Goal: Find specific page/section: Find specific page/section

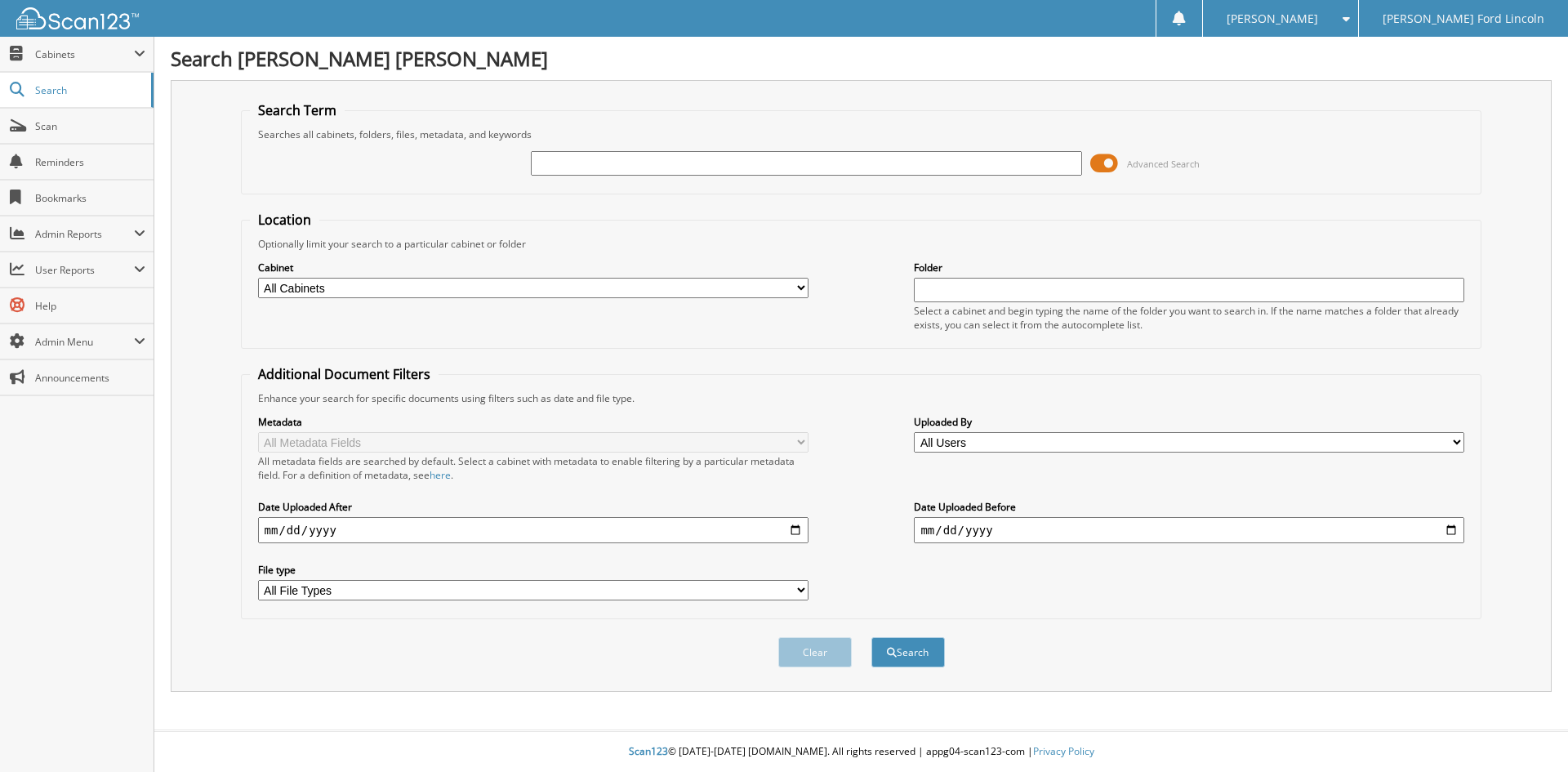
click at [623, 173] on input "text" at bounding box center [806, 163] width 550 height 25
type input "25259"
click at [872, 638] on button "Search" at bounding box center [908, 652] width 74 height 30
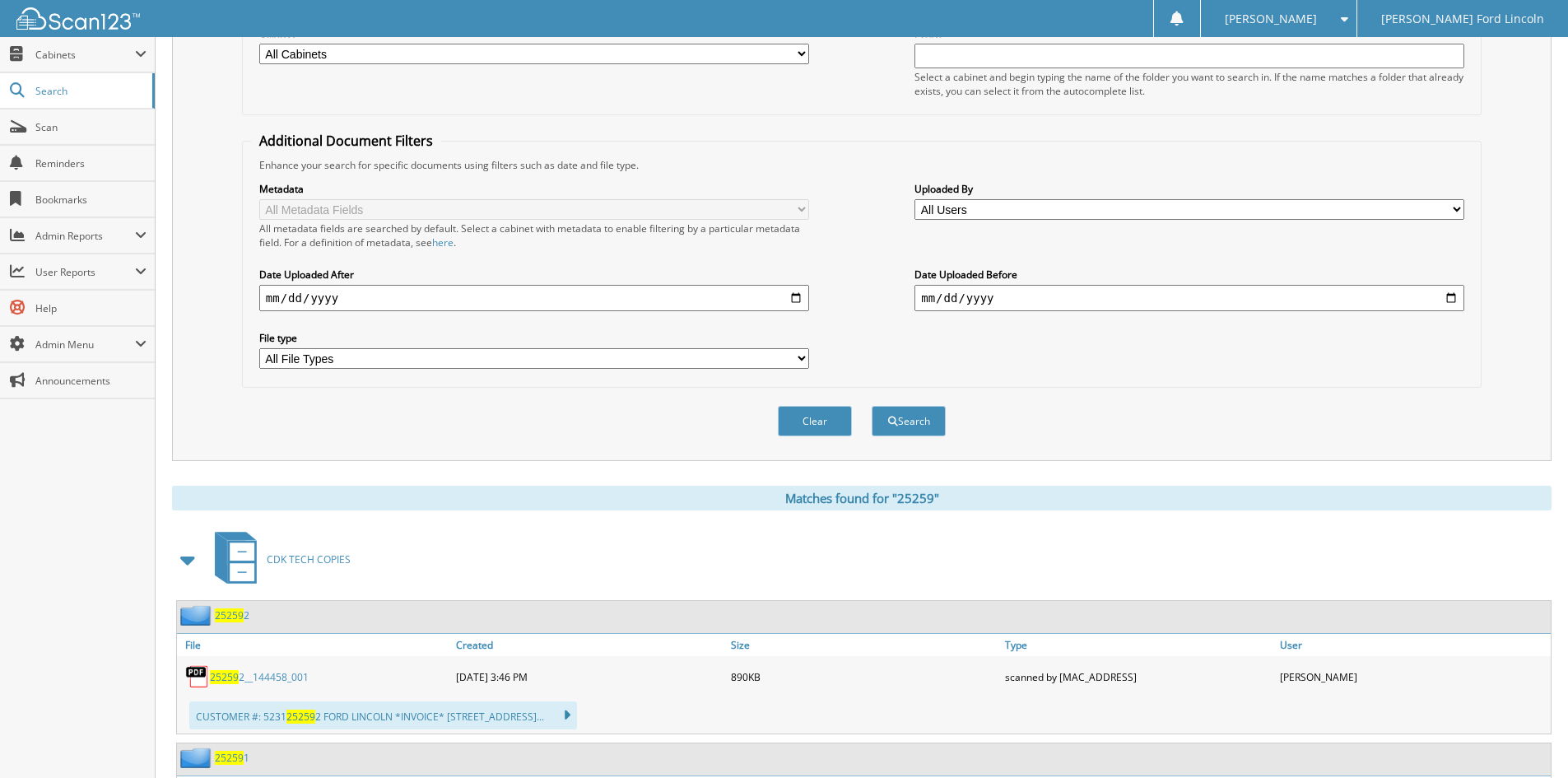
scroll to position [343, 0]
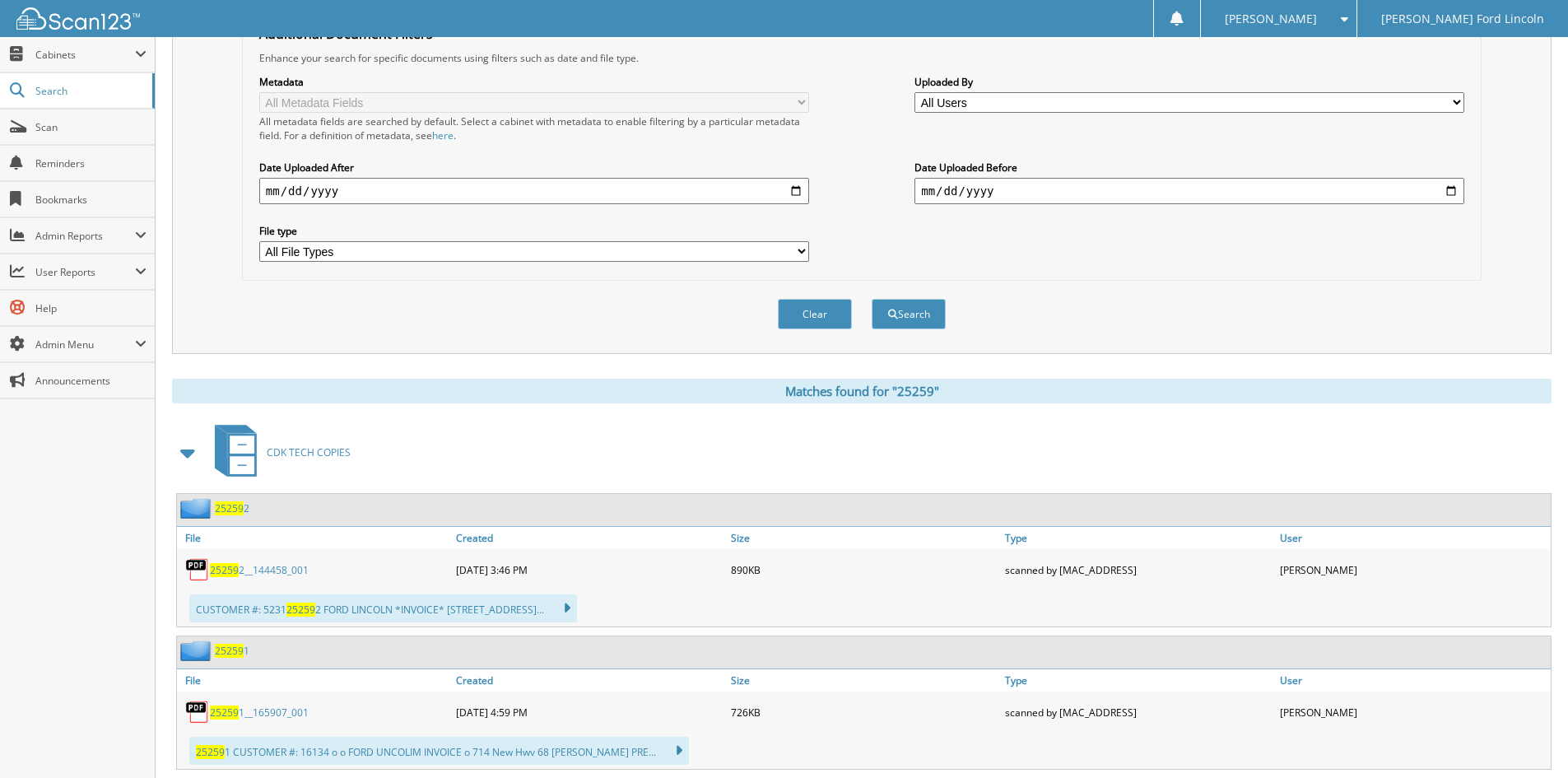
click at [196, 452] on span at bounding box center [188, 453] width 23 height 29
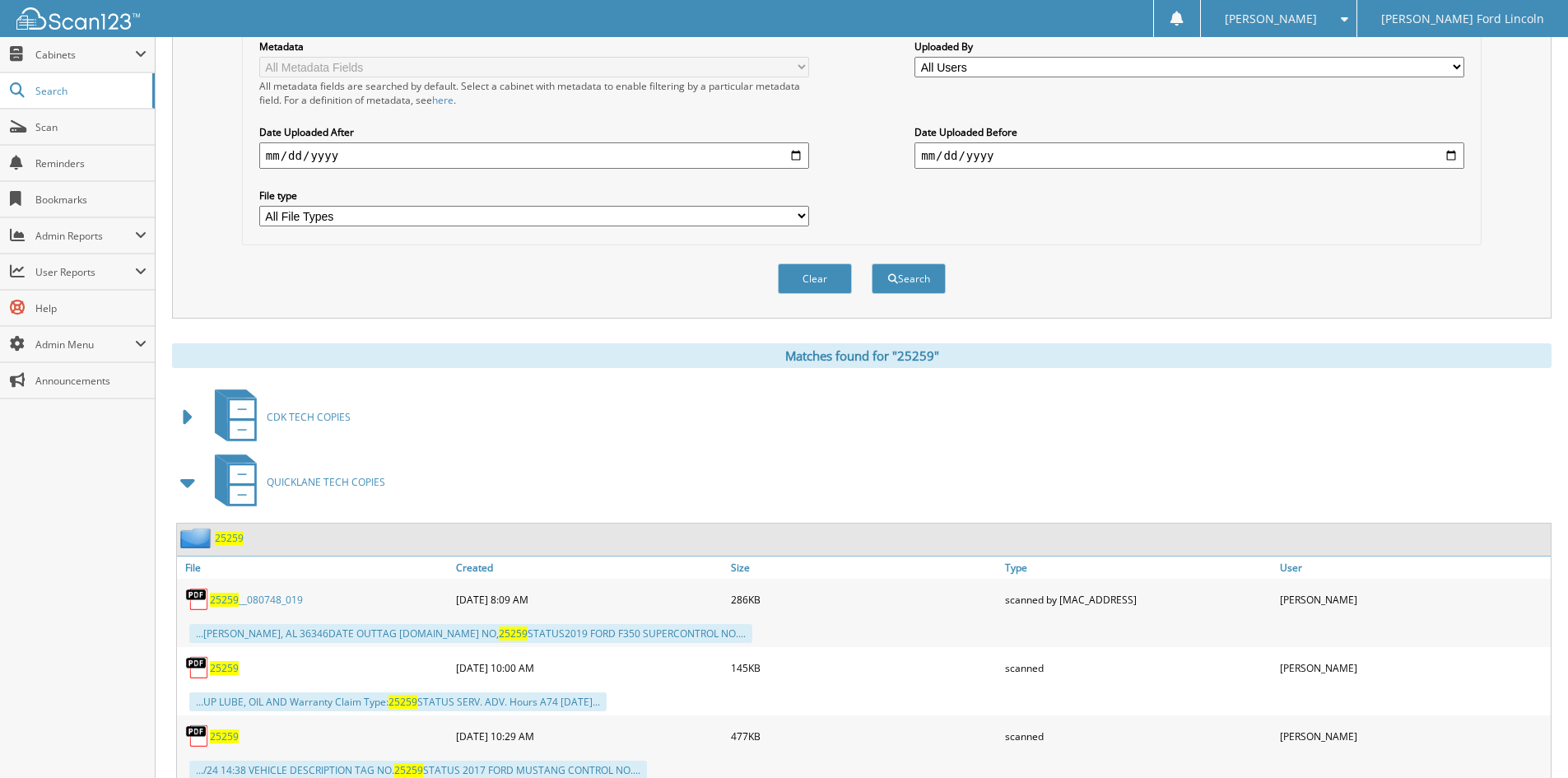
scroll to position [412, 0]
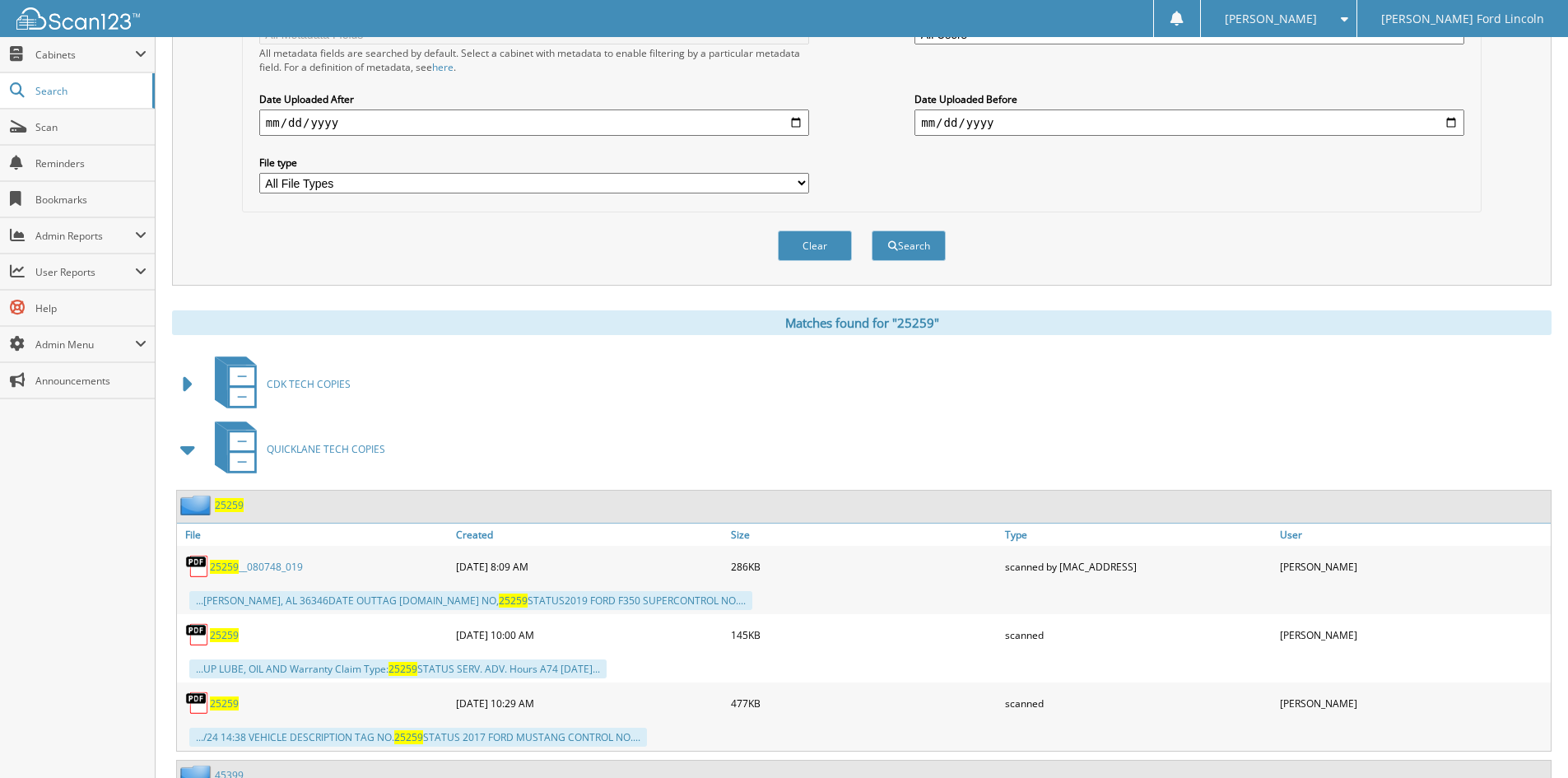
click at [182, 453] on span at bounding box center [188, 449] width 23 height 29
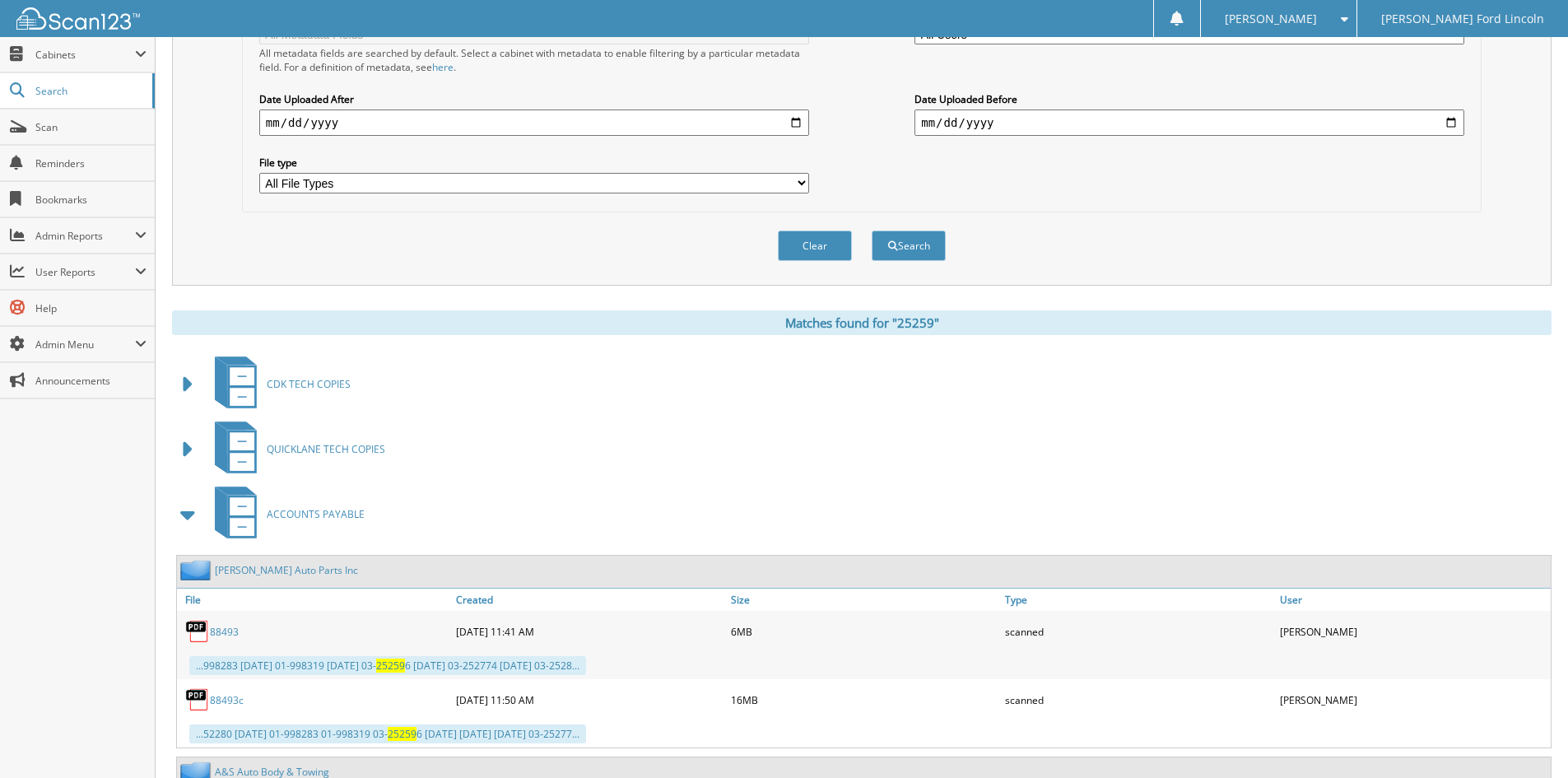
click at [196, 515] on span at bounding box center [188, 514] width 23 height 29
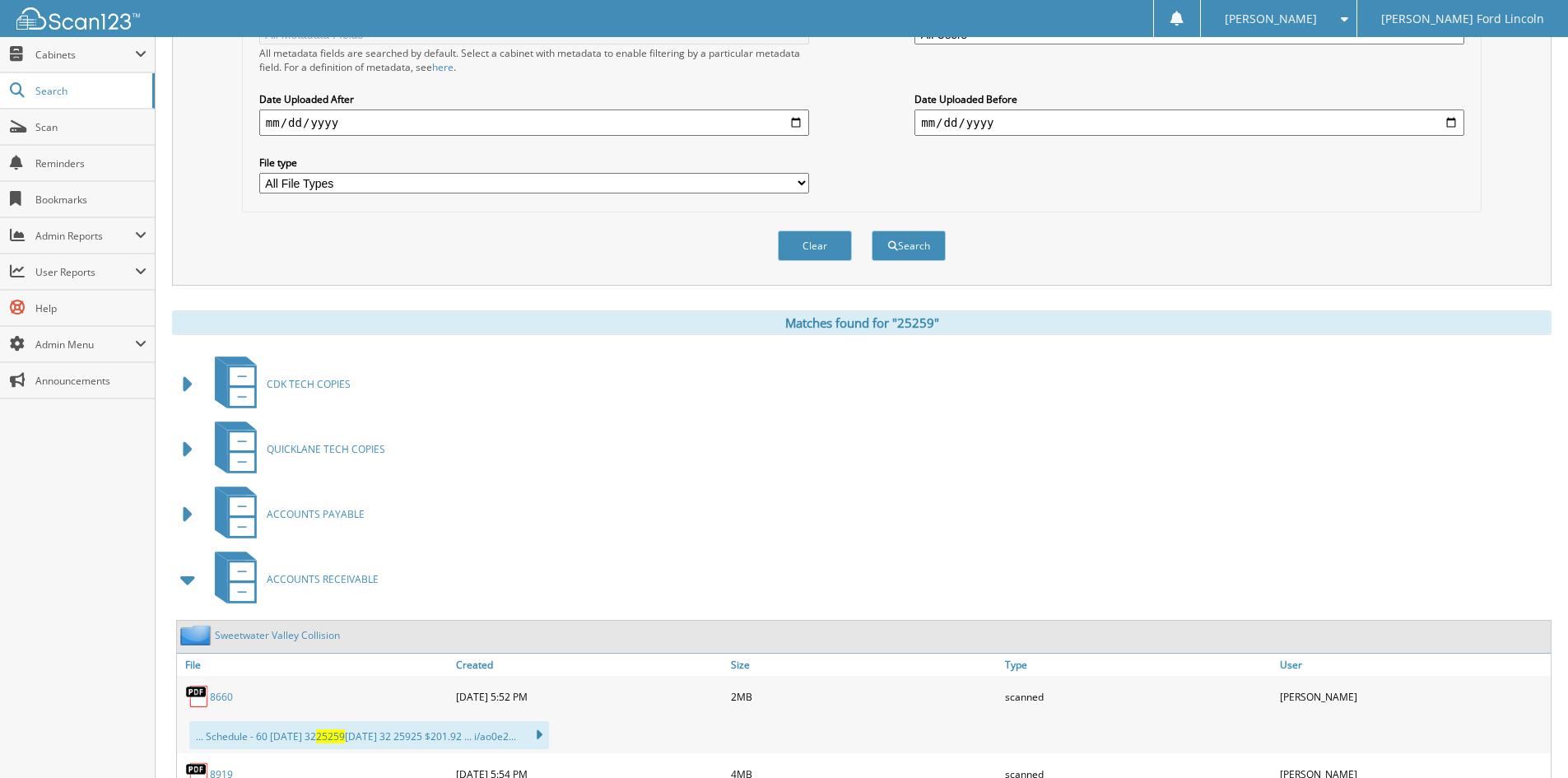
click at [182, 580] on span at bounding box center [188, 579] width 23 height 29
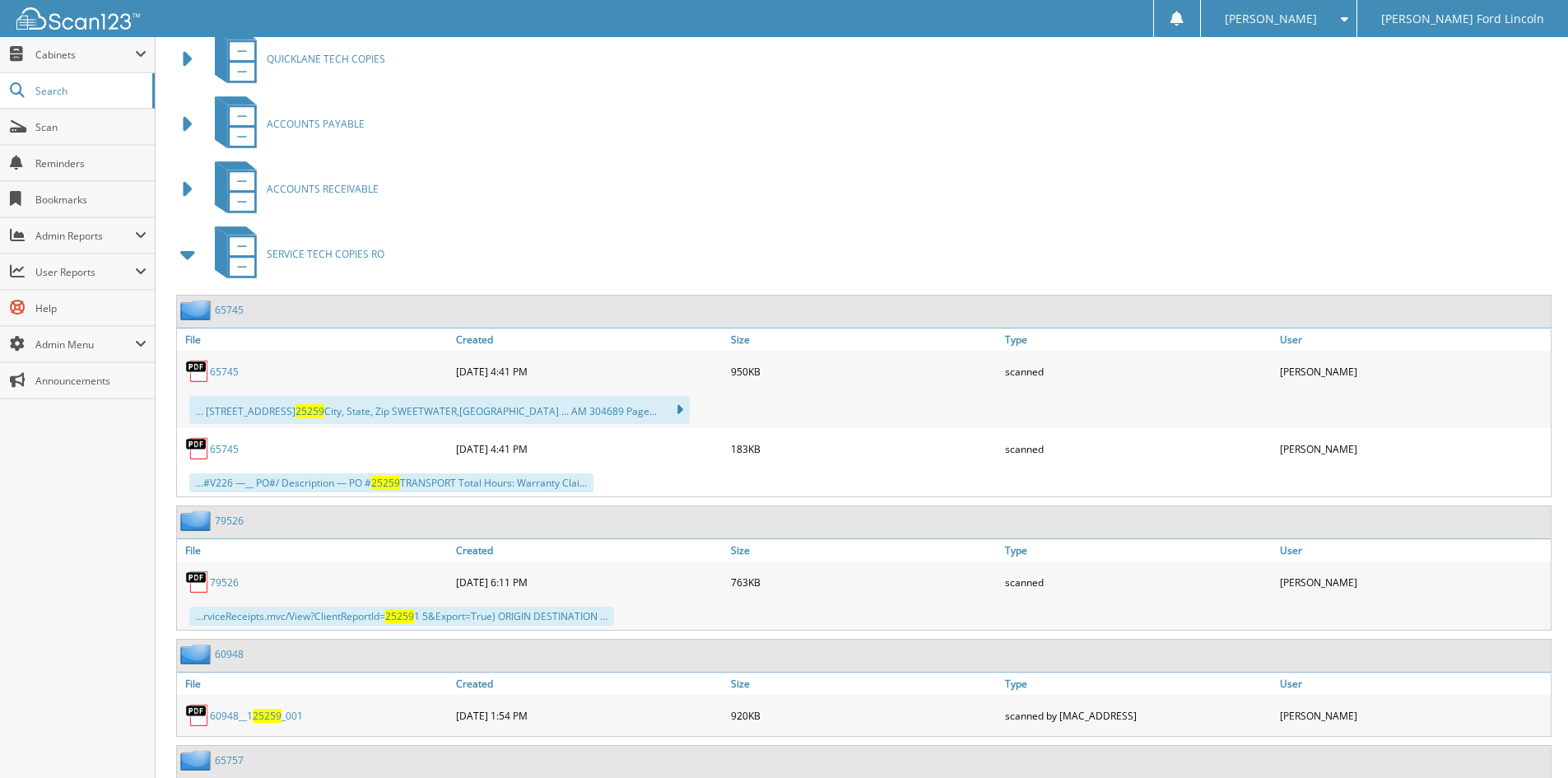
scroll to position [945, 0]
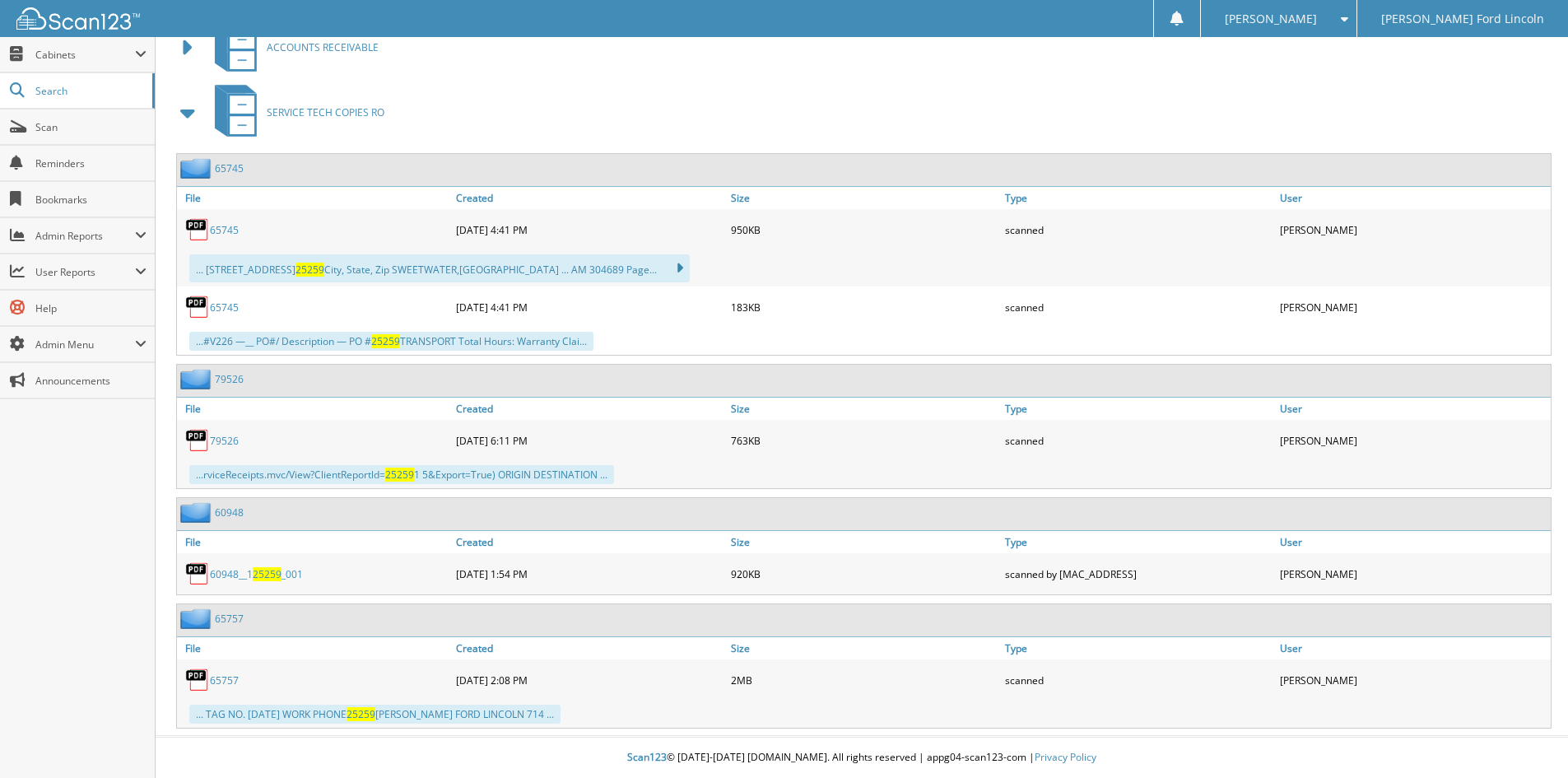
click at [186, 108] on span at bounding box center [188, 113] width 23 height 29
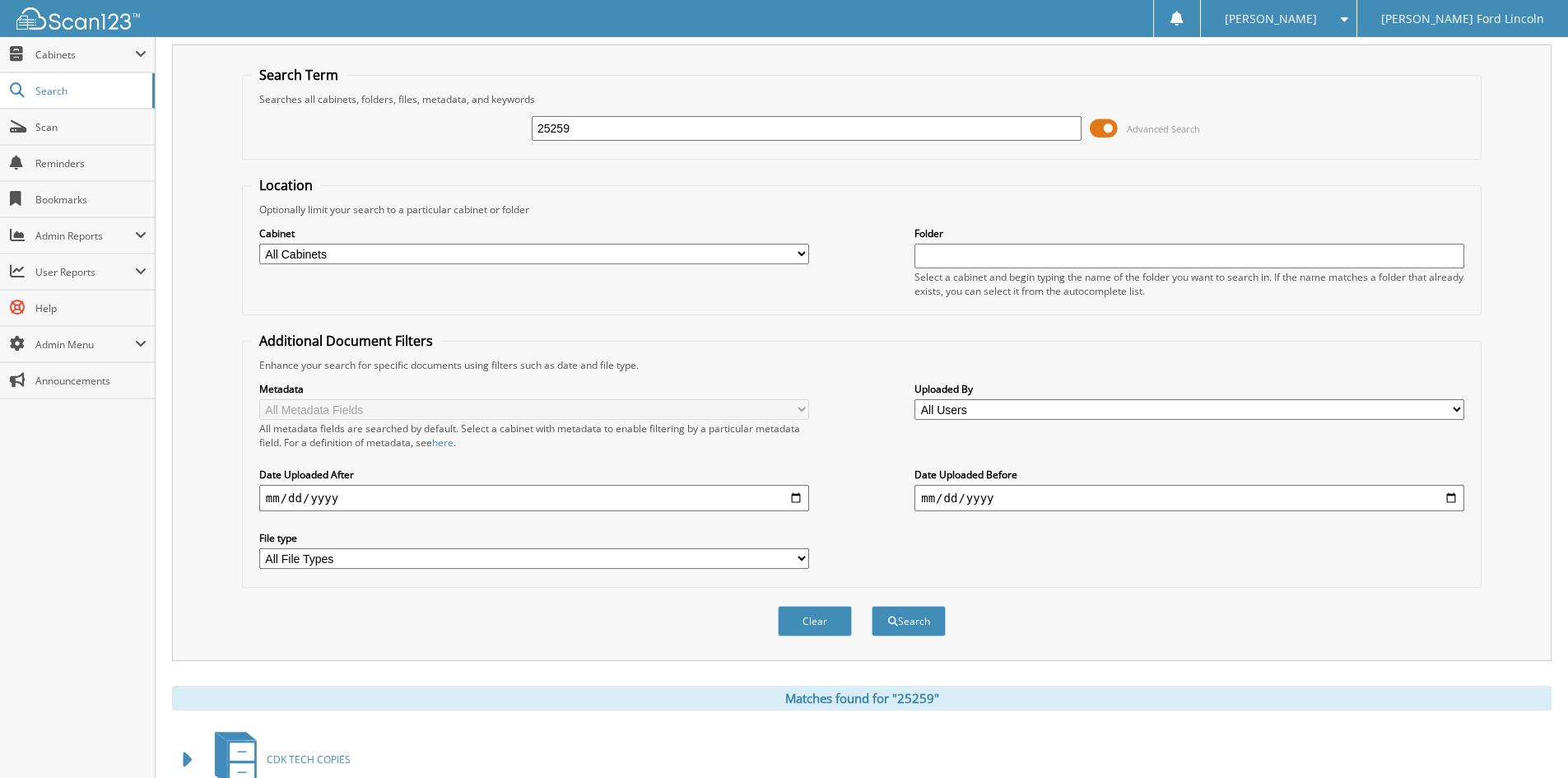
scroll to position [0, 0]
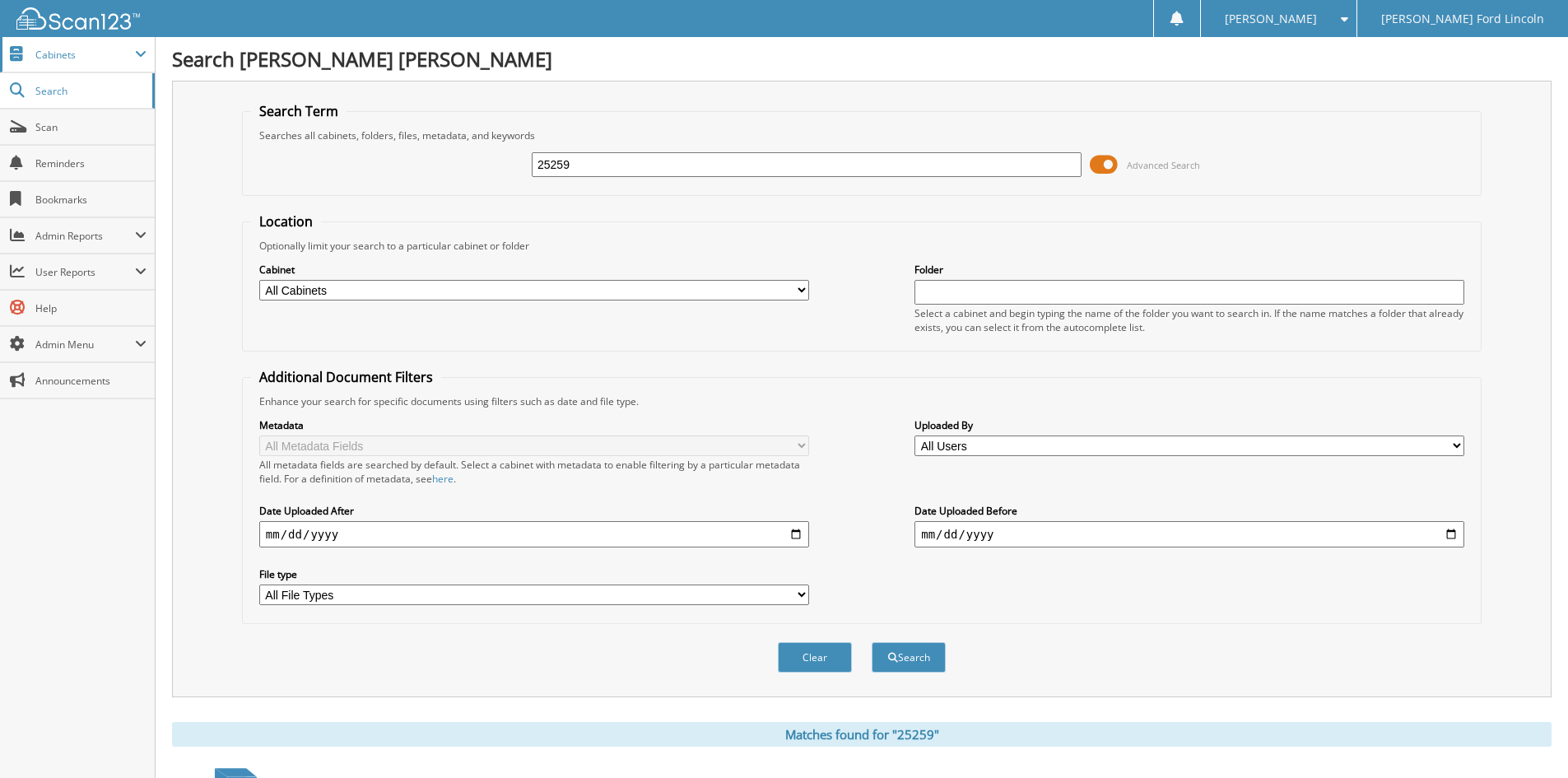
click at [129, 38] on span "Cabinets" at bounding box center [77, 54] width 155 height 36
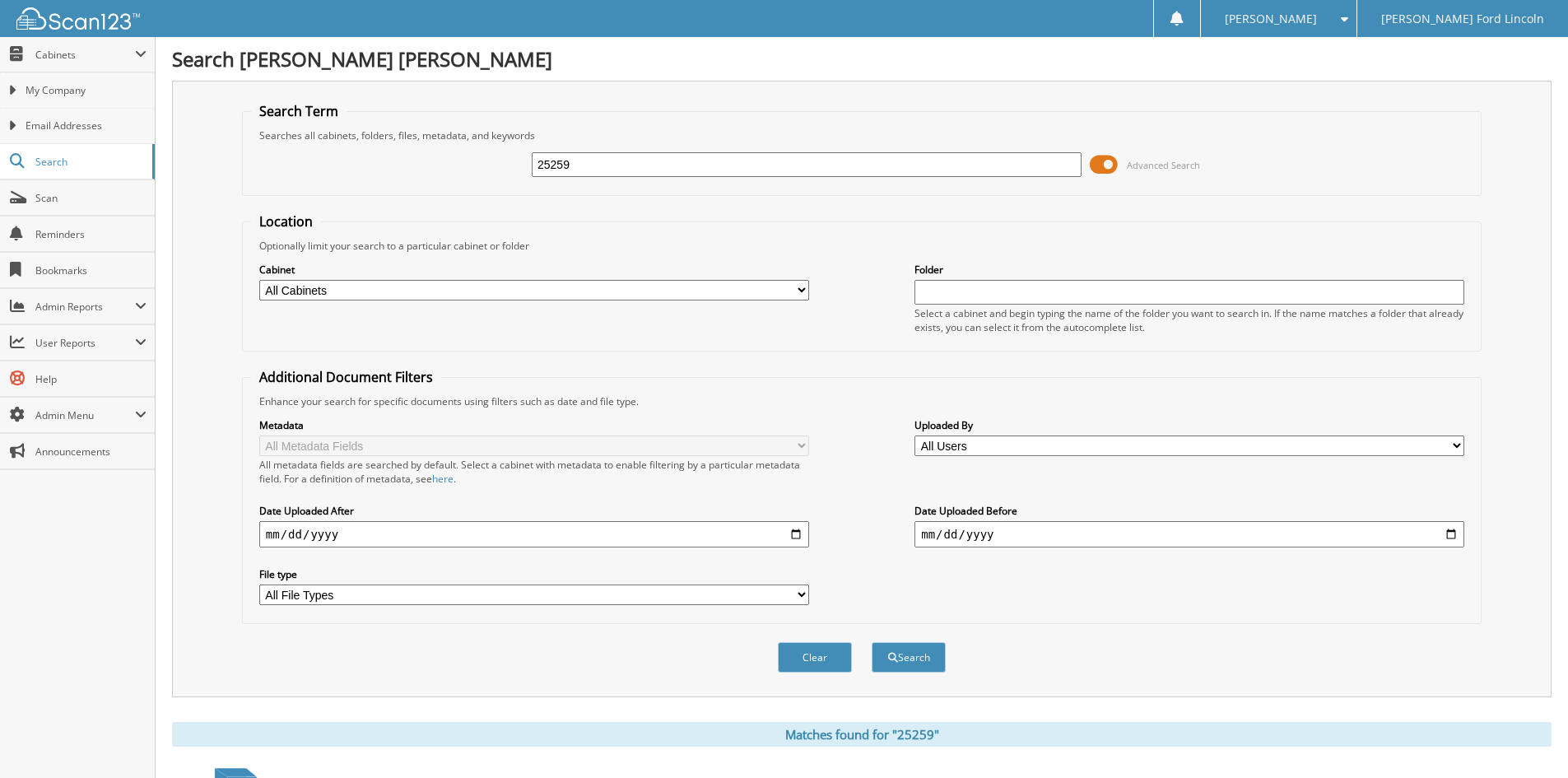
click at [126, 29] on div at bounding box center [70, 18] width 140 height 37
click at [122, 20] on img at bounding box center [78, 18] width 124 height 22
